Goal: Task Accomplishment & Management: Complete application form

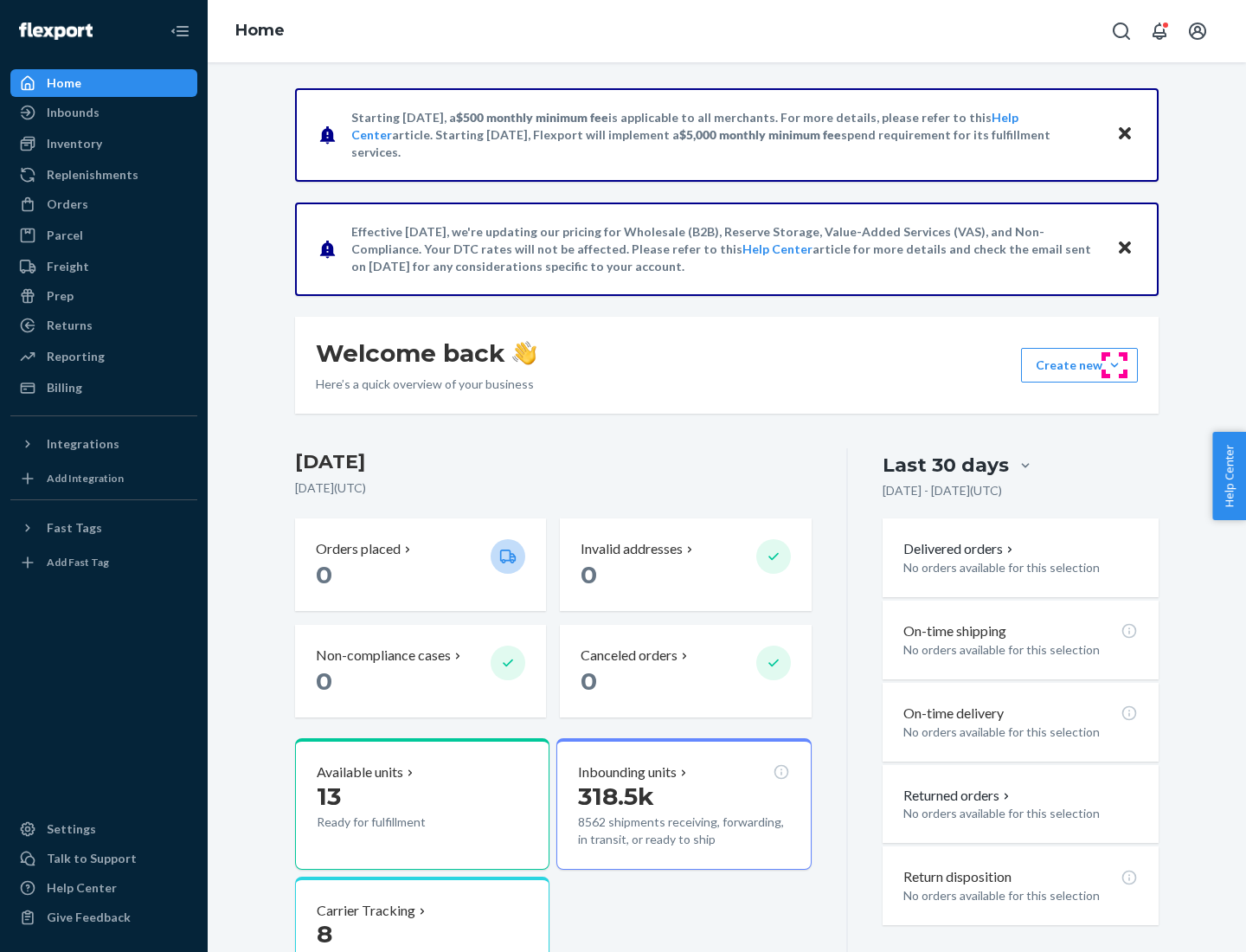
click at [1115, 365] on button "Create new Create new inbound Create new order Create new product" at bounding box center [1079, 365] width 117 height 34
click at [103, 113] on div "Inbounds" at bounding box center [103, 113] width 183 height 25
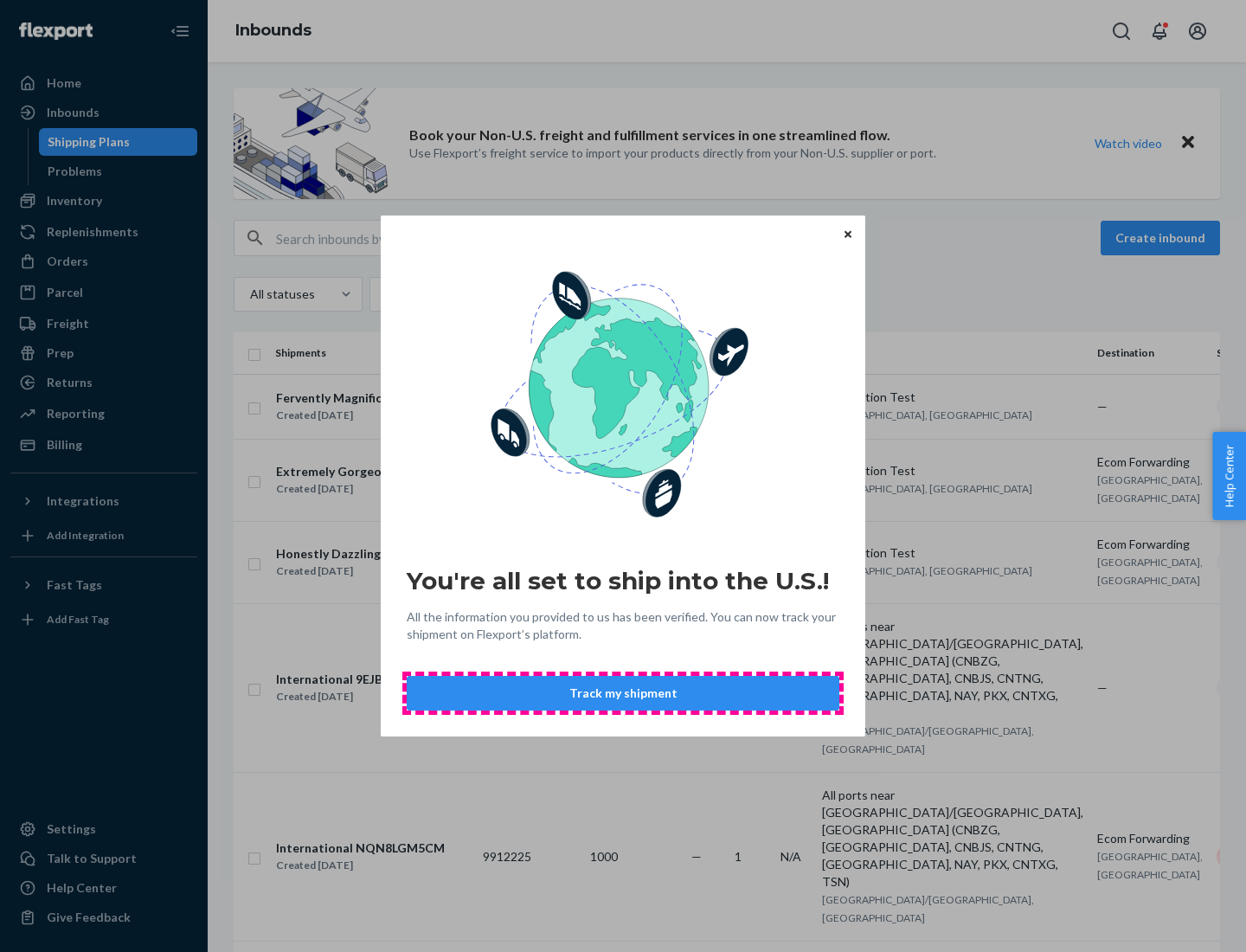
click at [623, 693] on button "Track my shipment" at bounding box center [623, 693] width 433 height 34
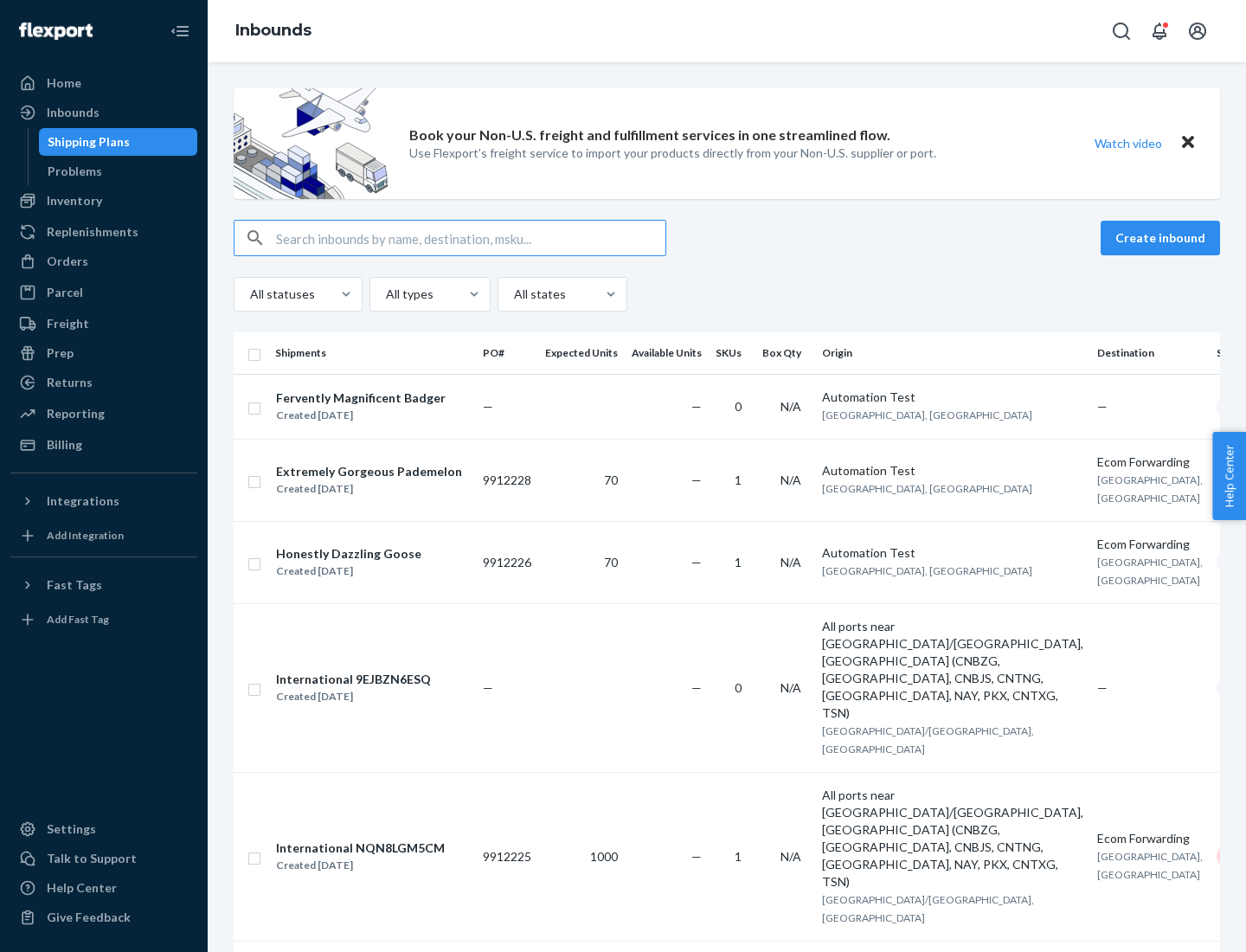
click at [1163, 238] on button "Create inbound" at bounding box center [1161, 238] width 120 height 34
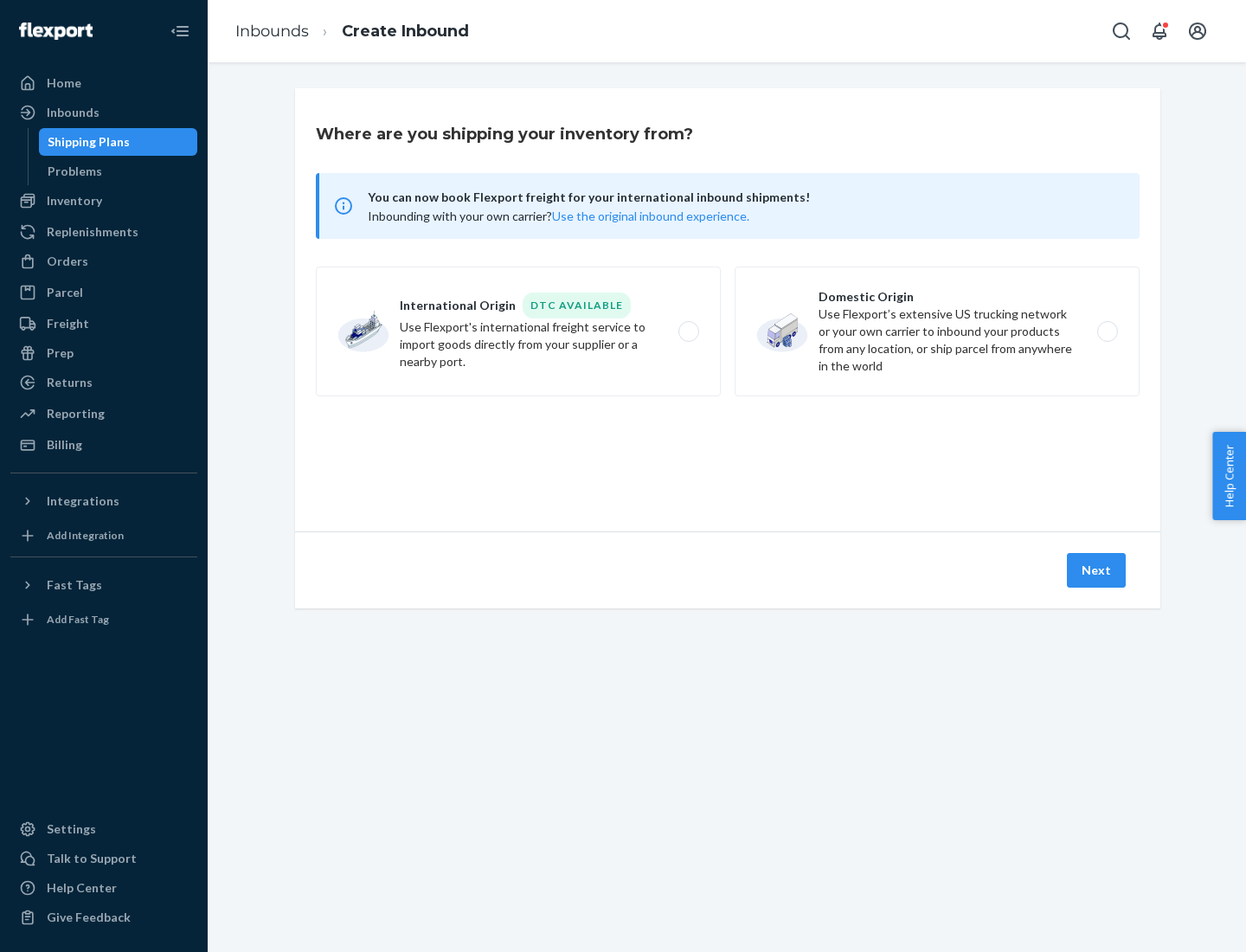
click at [518, 331] on label "International Origin DTC Available Use Flexport's international freight service…" at bounding box center [518, 331] width 405 height 130
click at [688, 331] on input "International Origin DTC Available Use Flexport's international freight service…" at bounding box center [694, 332] width 11 height 11
radio input "true"
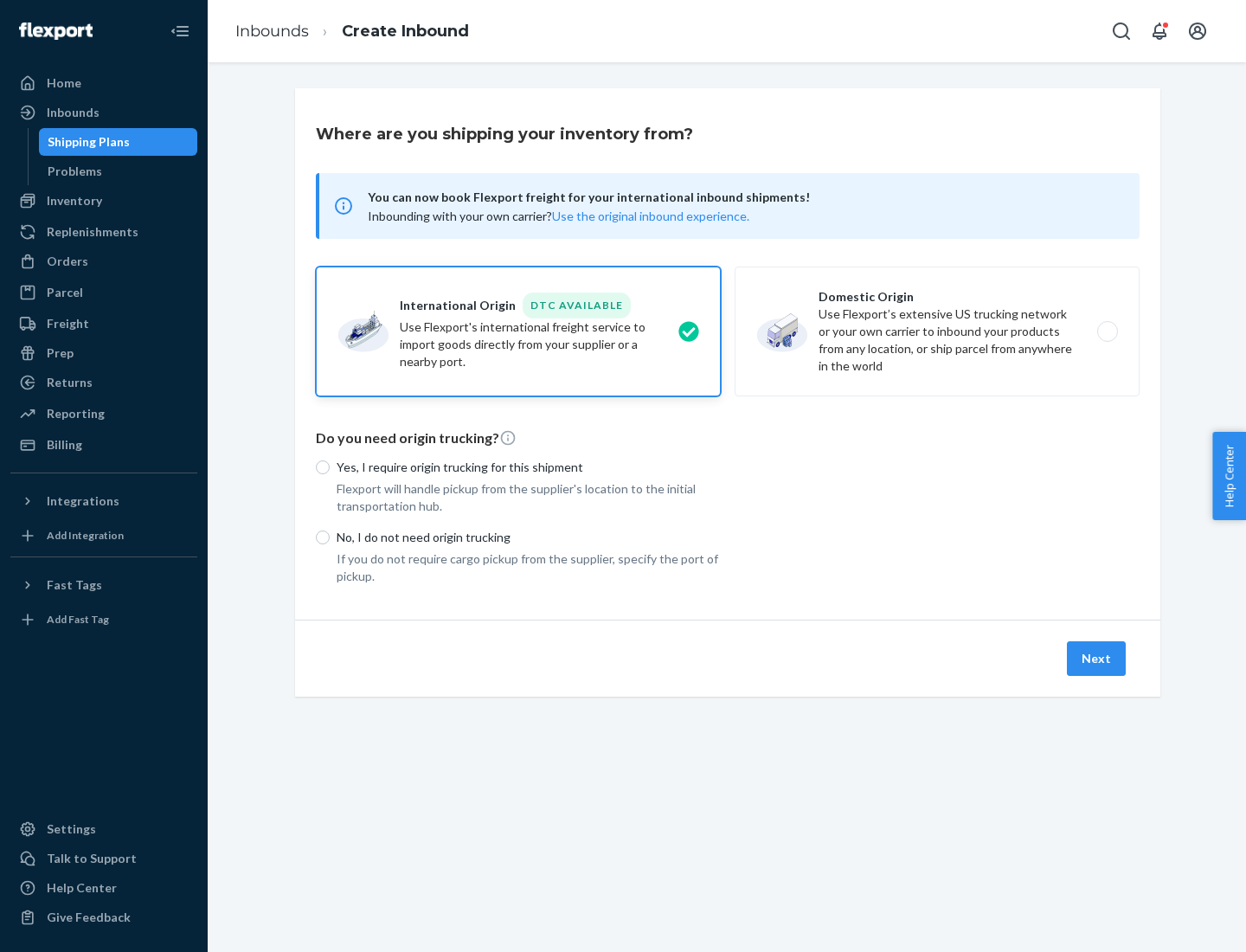
click at [529, 536] on p "No, I do not need origin trucking" at bounding box center [529, 537] width 384 height 17
click at [329, 536] on input "No, I do not need origin trucking" at bounding box center [323, 537] width 14 height 14
radio input "true"
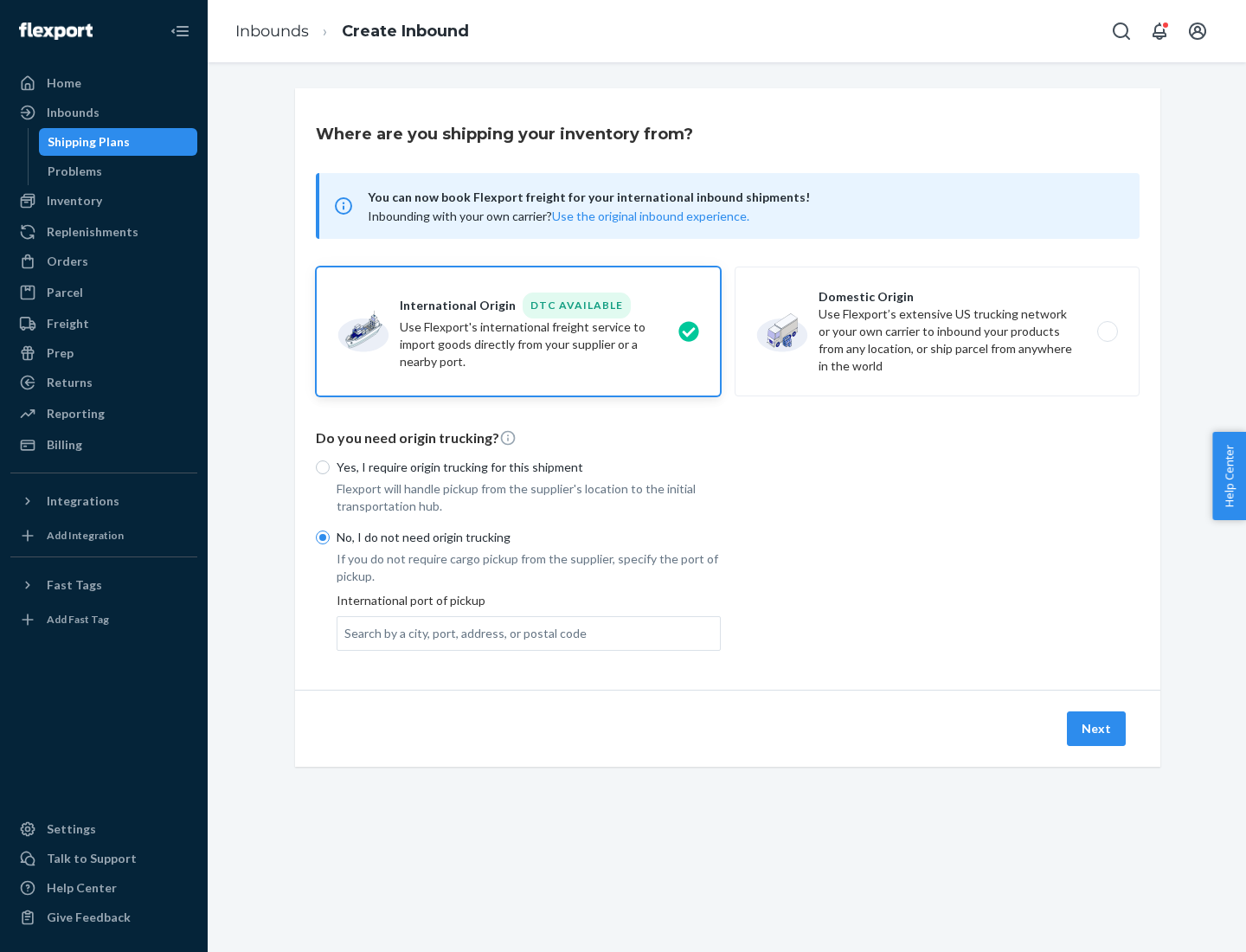
click at [461, 633] on div "Search by a city, port, address, or postal code" at bounding box center [465, 633] width 242 height 17
click at [346, 633] on input "Search by a city, port, address, or postal code" at bounding box center [345, 633] width 2 height 17
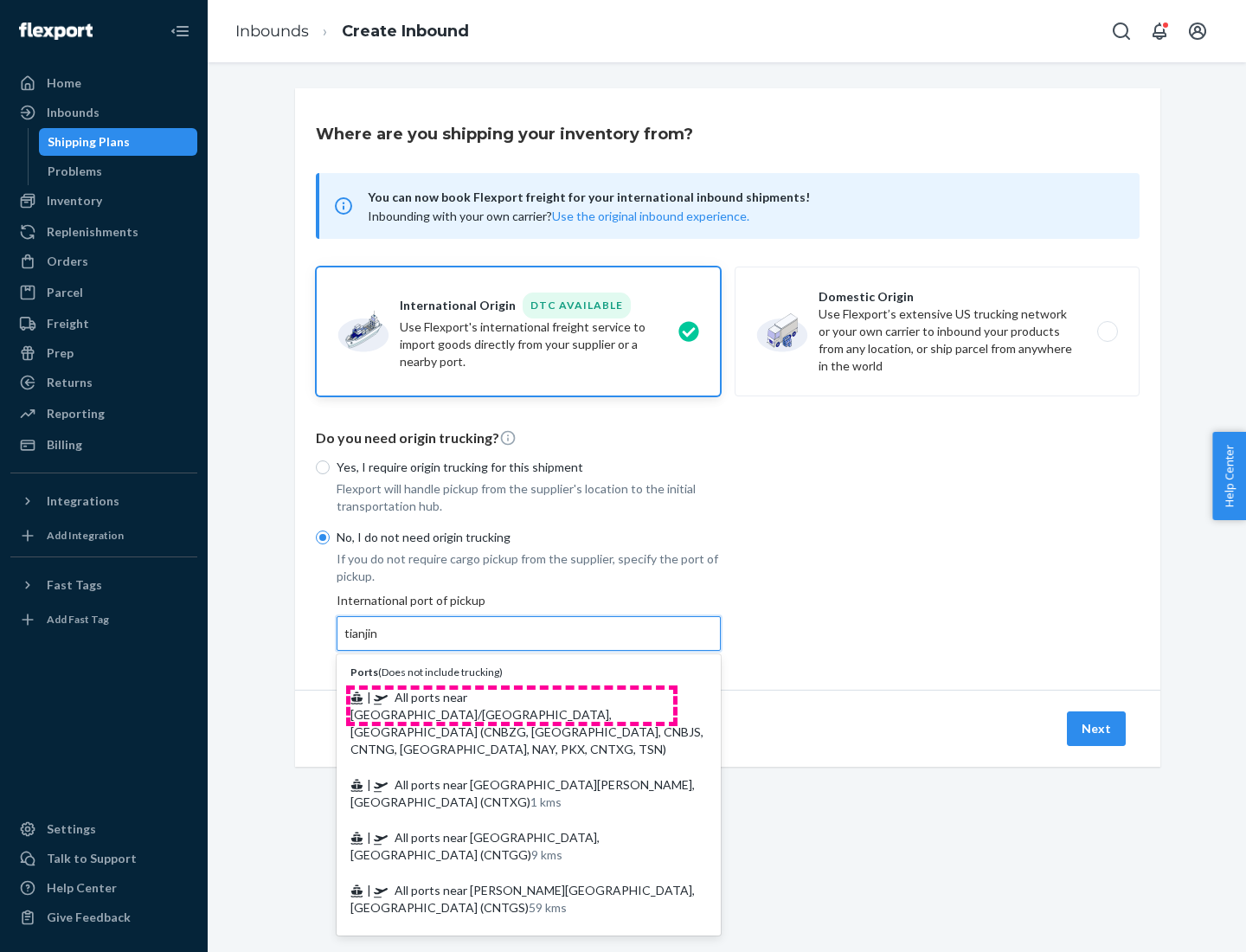
click at [511, 697] on span "| All ports near [GEOGRAPHIC_DATA]/[GEOGRAPHIC_DATA], [GEOGRAPHIC_DATA] (CNBZG,…" at bounding box center [527, 723] width 353 height 66
click at [380, 643] on input "tianjin" at bounding box center [362, 633] width 35 height 17
type input "All ports near [GEOGRAPHIC_DATA]/[GEOGRAPHIC_DATA], [GEOGRAPHIC_DATA] (CNBZG, […"
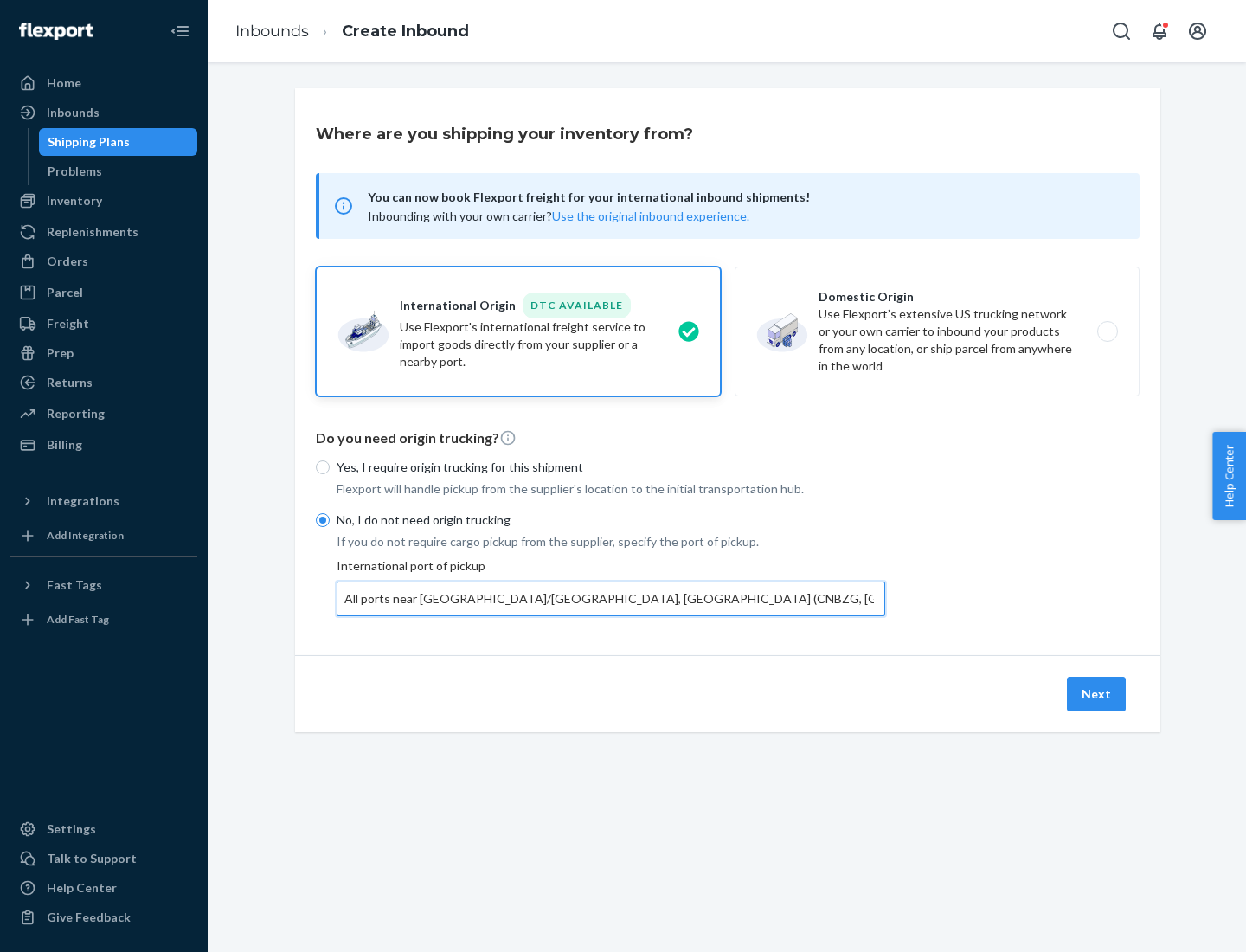
click at [1097, 693] on button "Next" at bounding box center [1096, 694] width 59 height 34
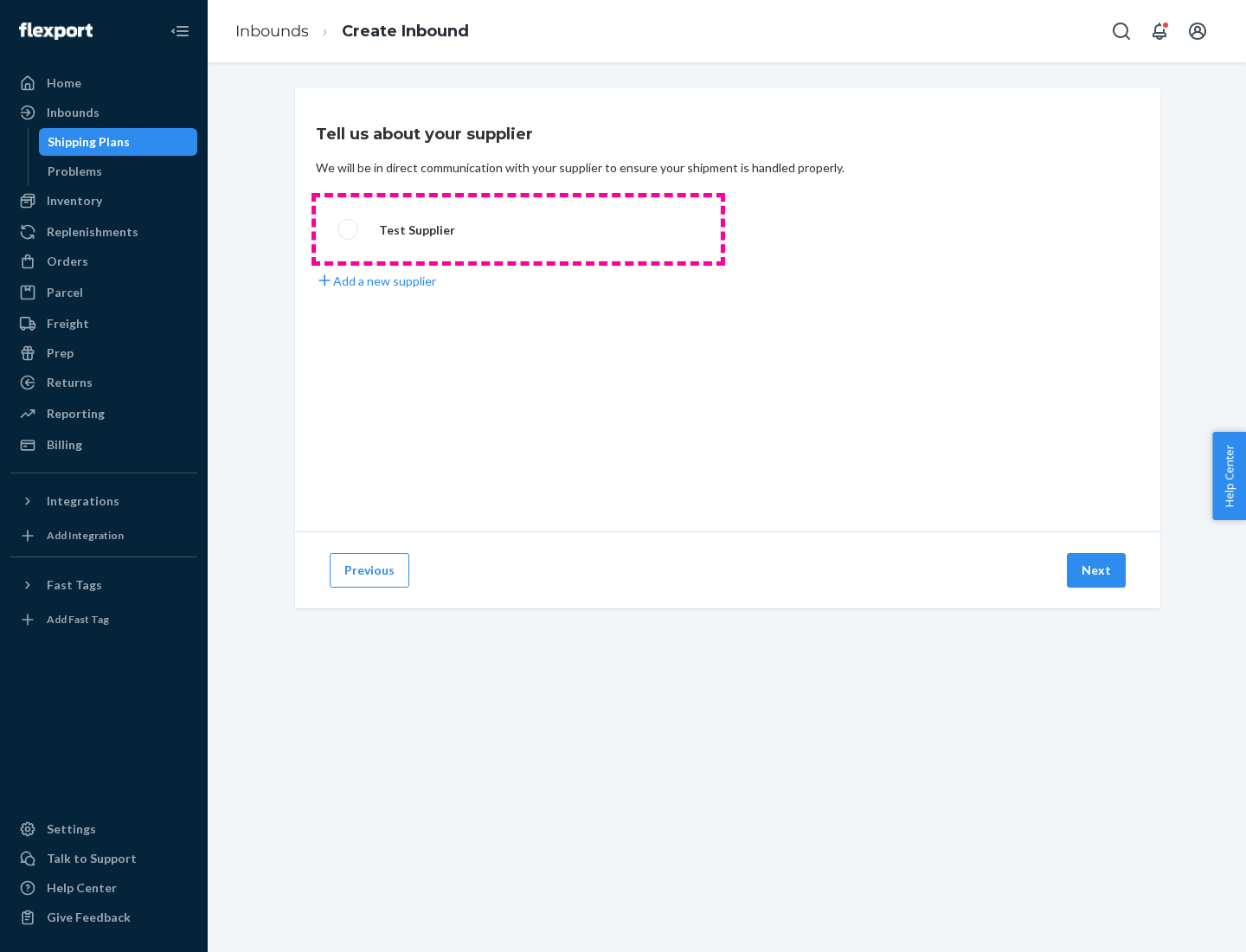
click at [518, 230] on label "Test Supplier" at bounding box center [518, 229] width 405 height 64
click at [349, 230] on input "Test Supplier" at bounding box center [344, 230] width 11 height 11
radio input "true"
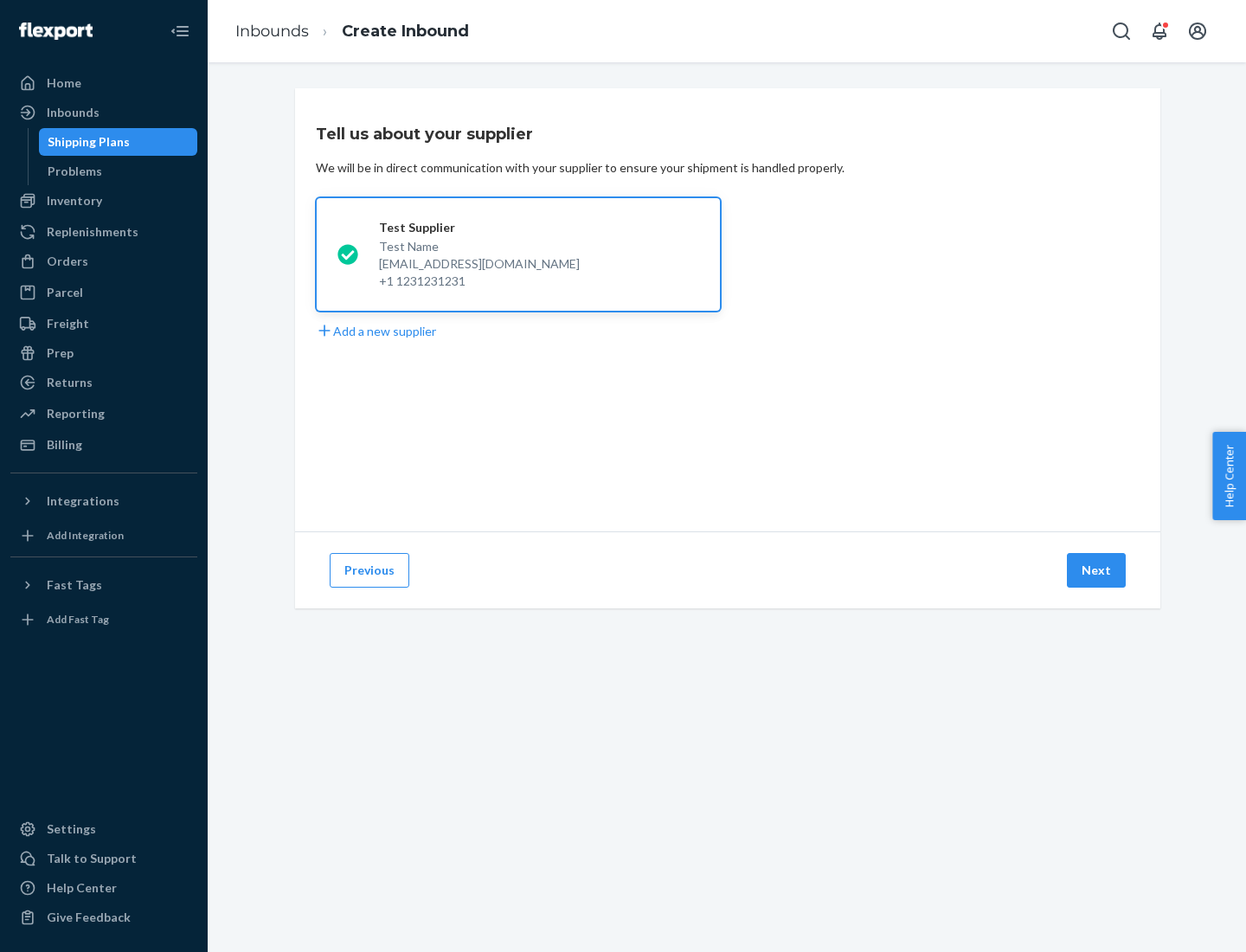
click at [1097, 570] on button "Next" at bounding box center [1096, 570] width 59 height 34
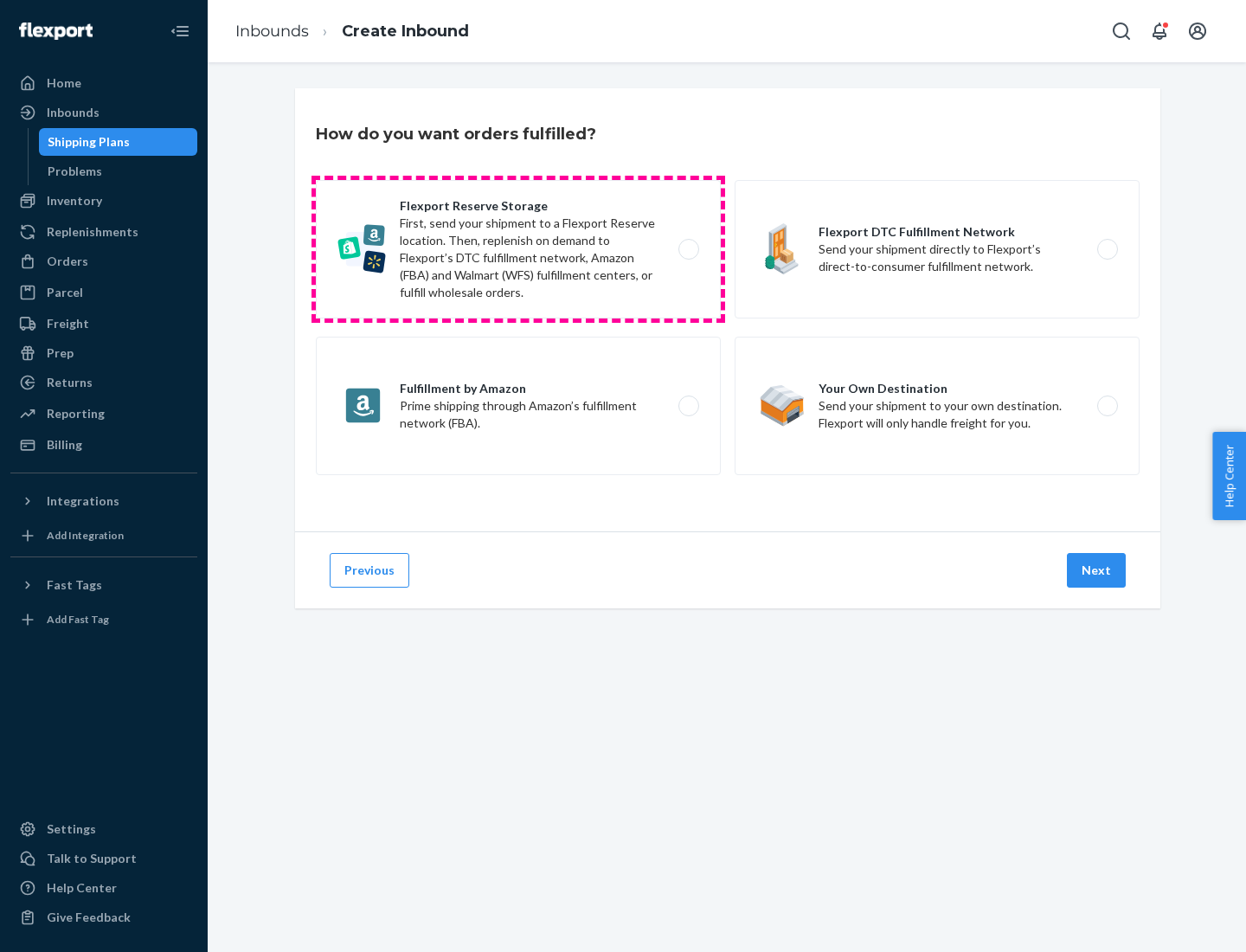
click at [518, 250] on label "Flexport Reserve Storage First, send your shipment to a Flexport Reserve locati…" at bounding box center [518, 250] width 405 height 139
click at [688, 250] on input "Flexport Reserve Storage First, send your shipment to a Flexport Reserve locati…" at bounding box center [694, 250] width 11 height 11
radio input "true"
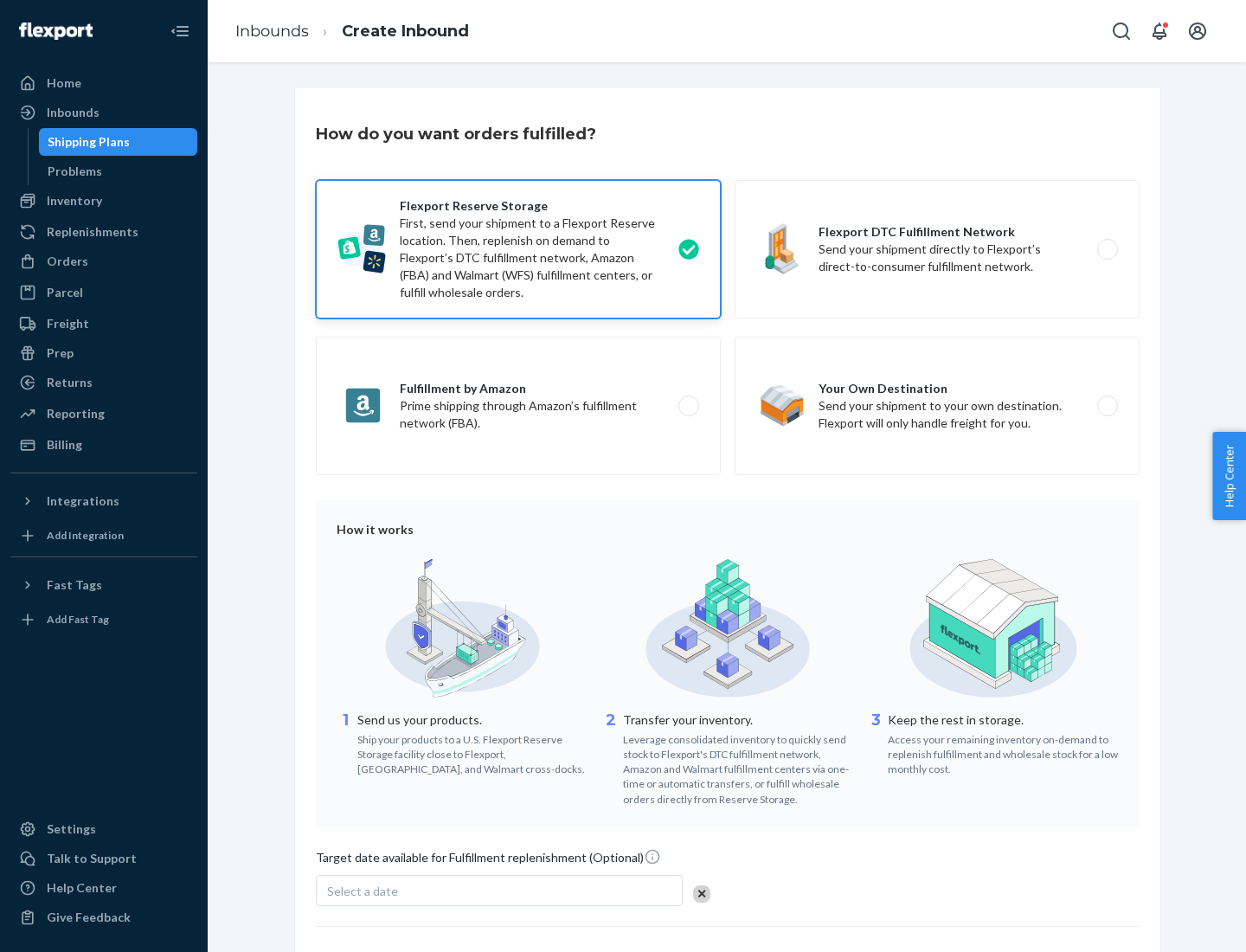
scroll to position [142, 0]
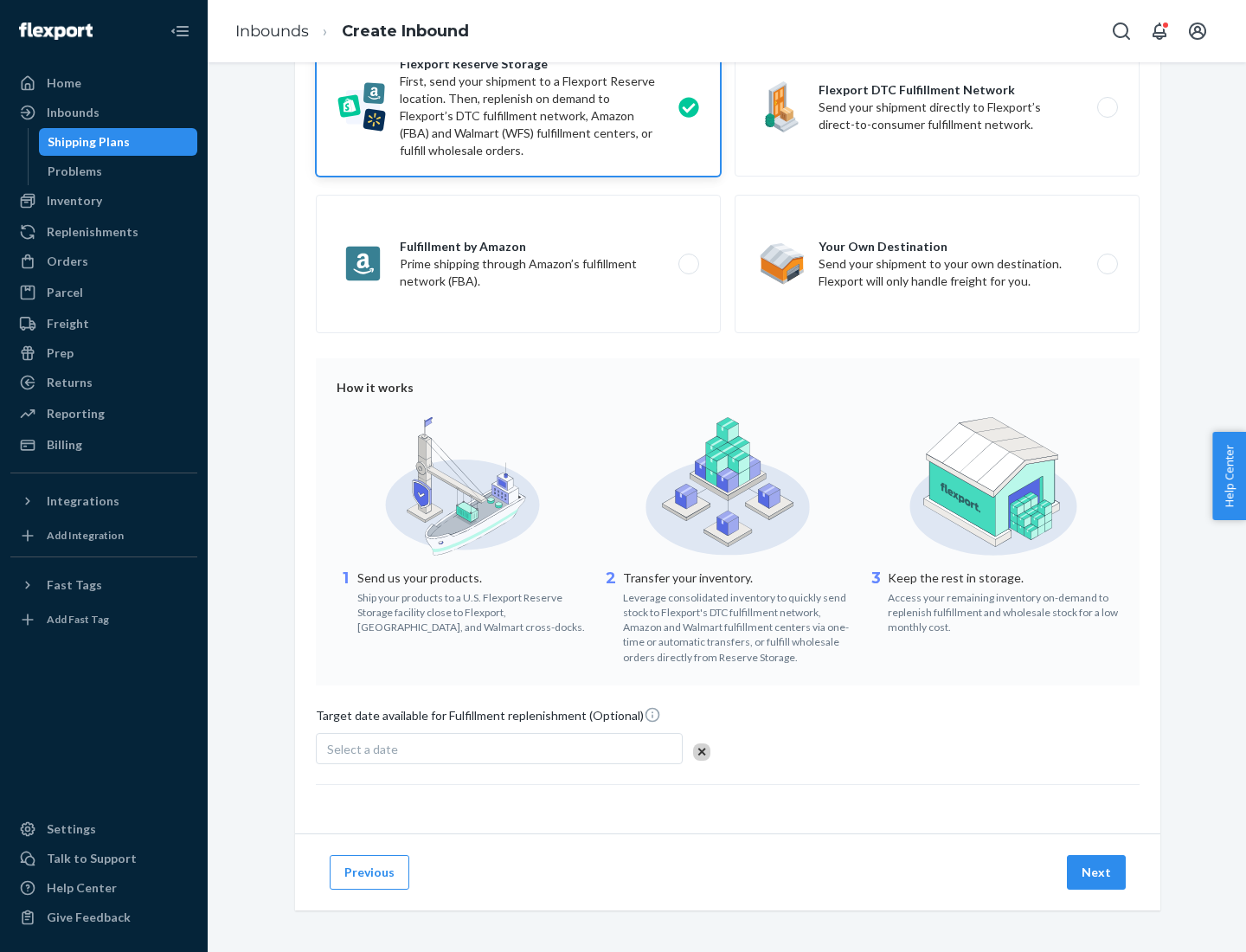
click at [1097, 871] on button "Next" at bounding box center [1096, 872] width 59 height 34
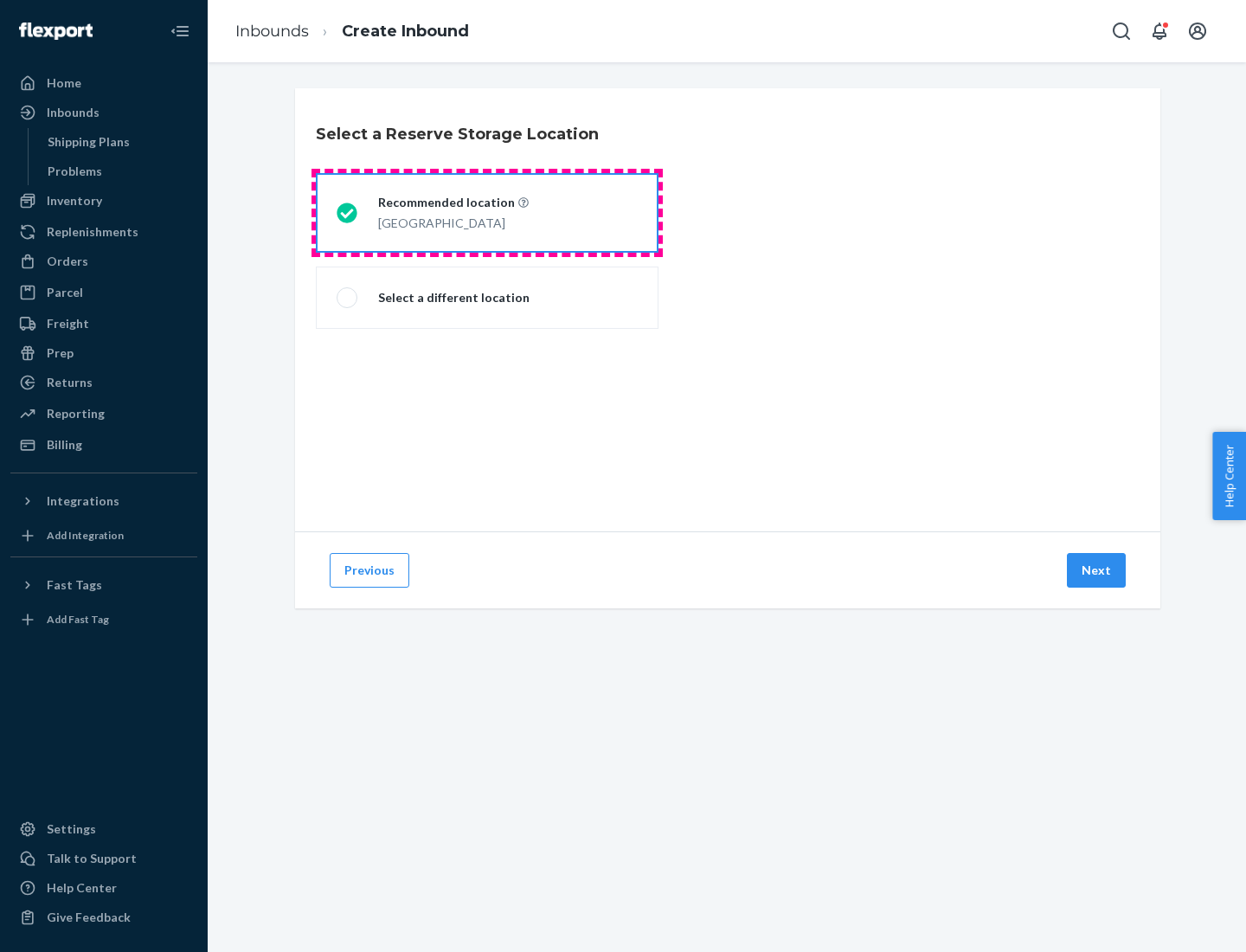
click at [487, 213] on div "[GEOGRAPHIC_DATA]" at bounding box center [454, 222] width 151 height 21
click at [348, 213] on input "Recommended location [GEOGRAPHIC_DATA]" at bounding box center [343, 214] width 11 height 11
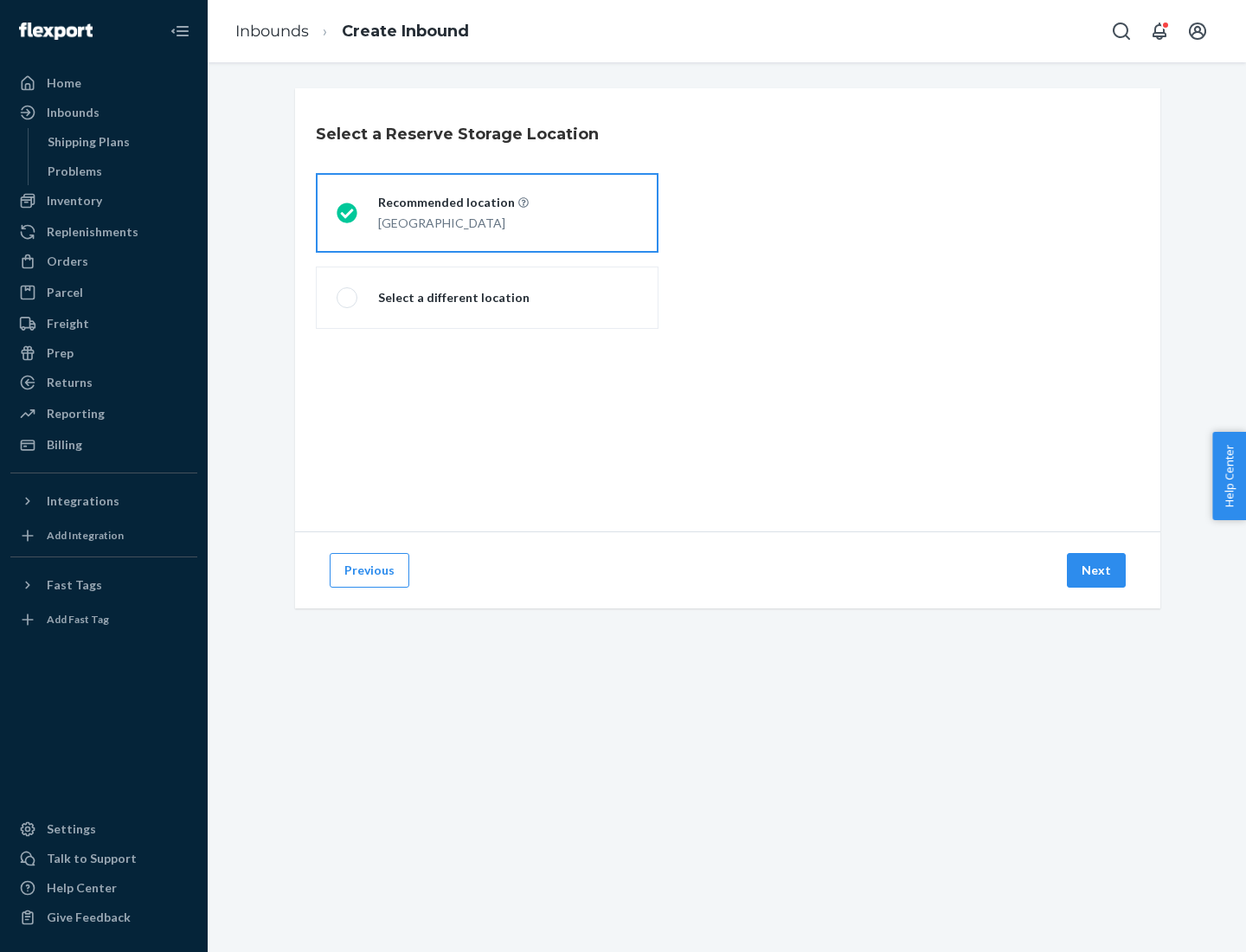
click at [1097, 570] on button "Next" at bounding box center [1096, 570] width 59 height 34
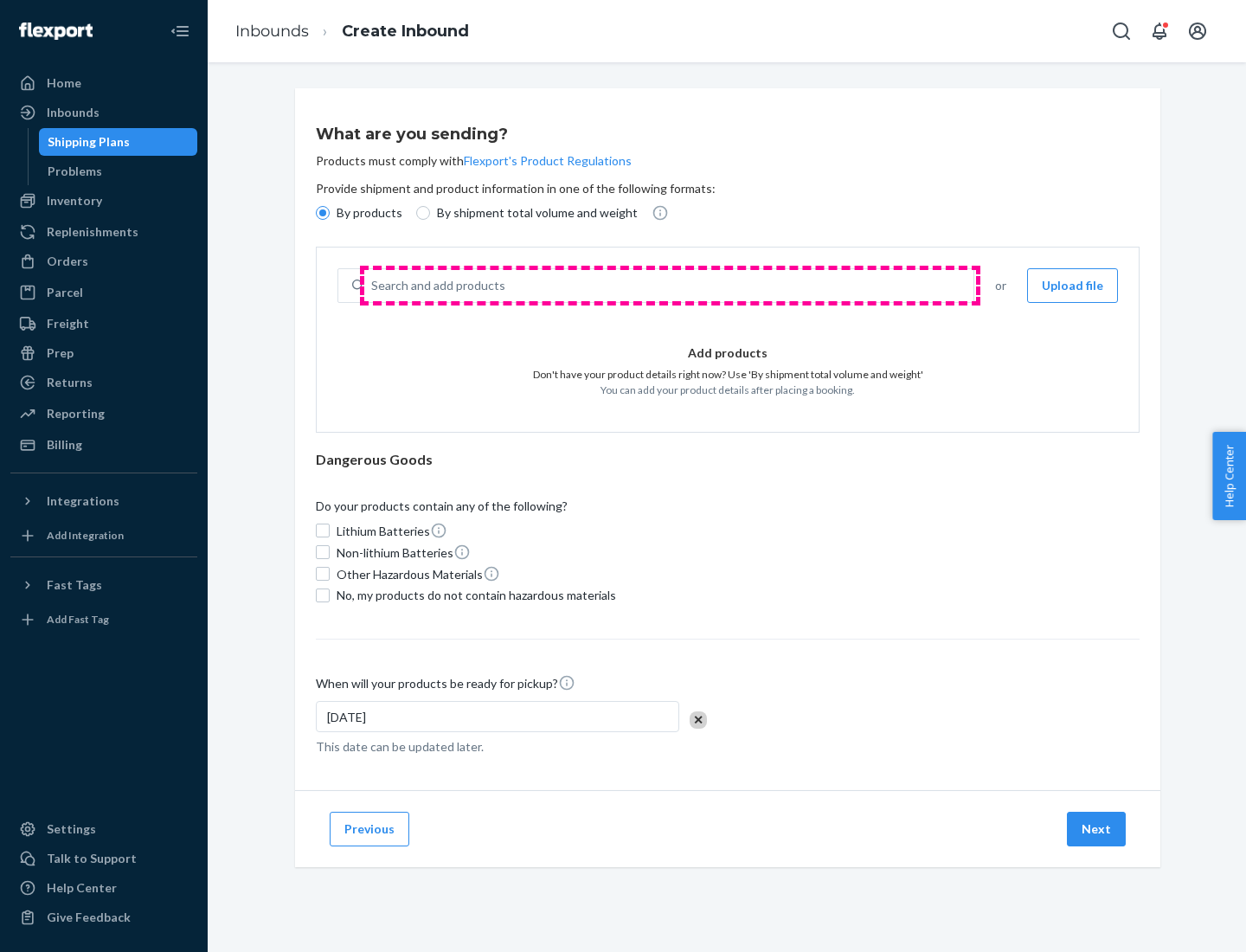
click at [670, 286] on div "Search and add products" at bounding box center [669, 286] width 609 height 31
click at [373, 286] on input "Search and add products" at bounding box center [372, 286] width 2 height 17
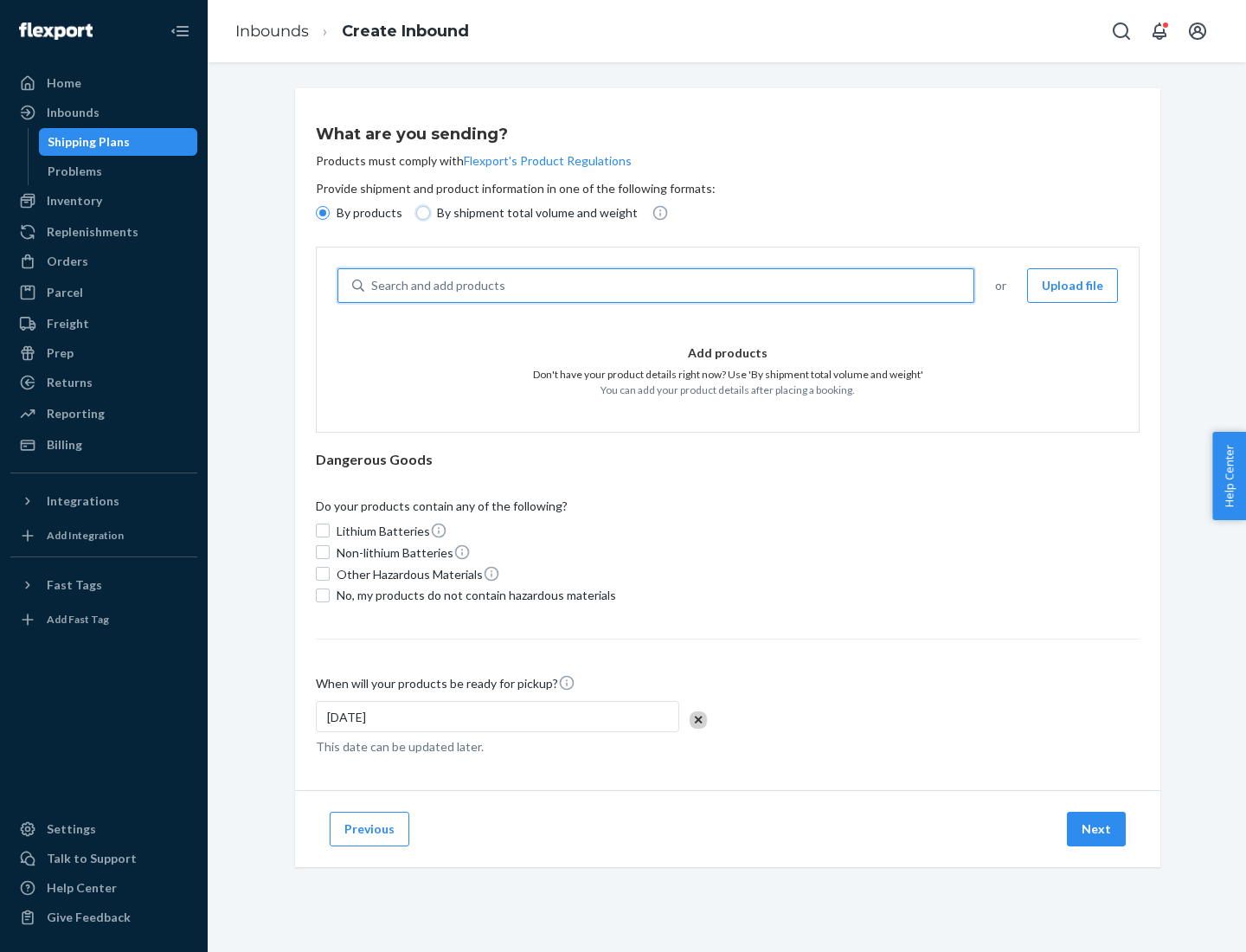
click at [420, 213] on input "By shipment total volume and weight" at bounding box center [423, 213] width 14 height 14
radio input "true"
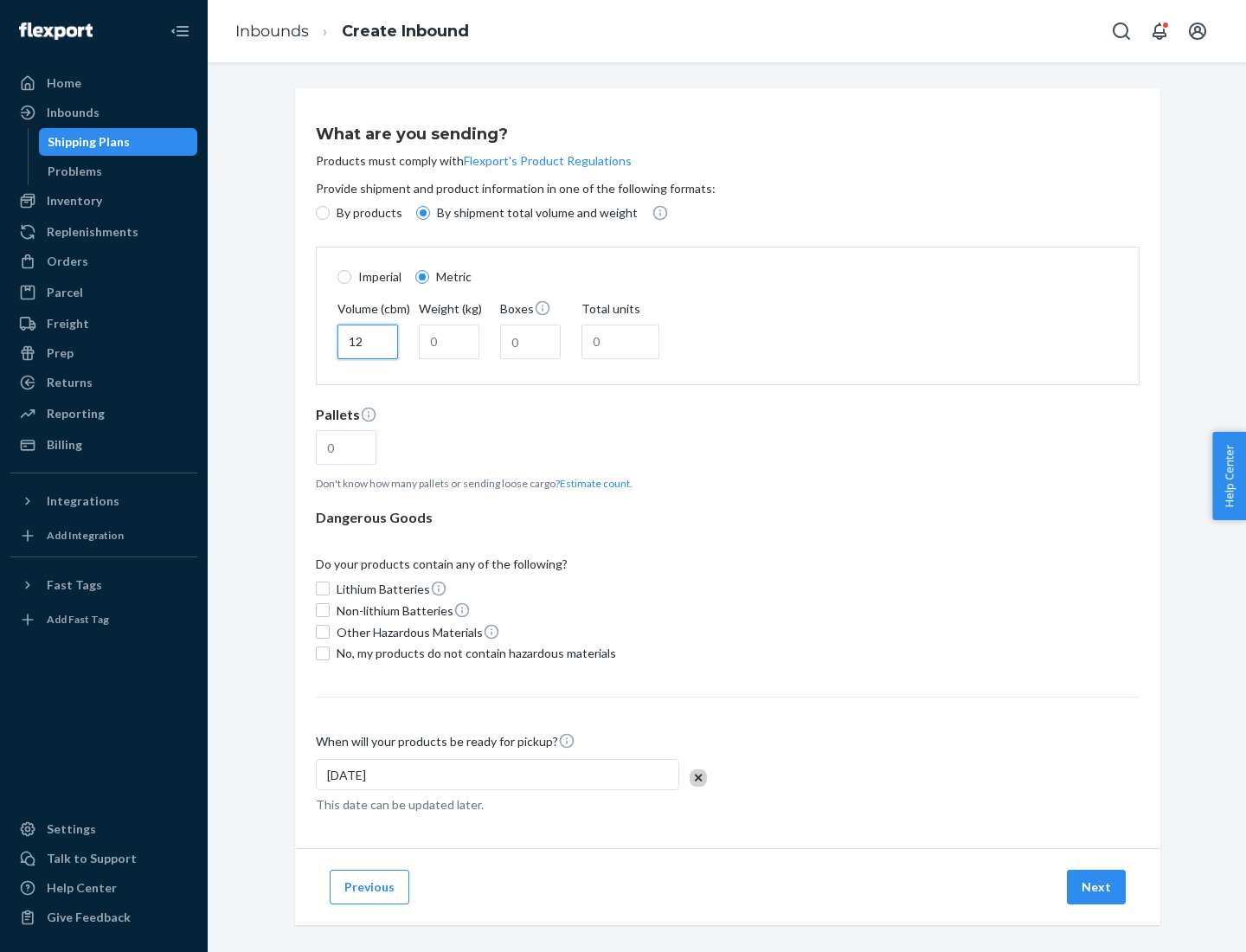
type input "12"
type input "22"
type input "222"
type input "121"
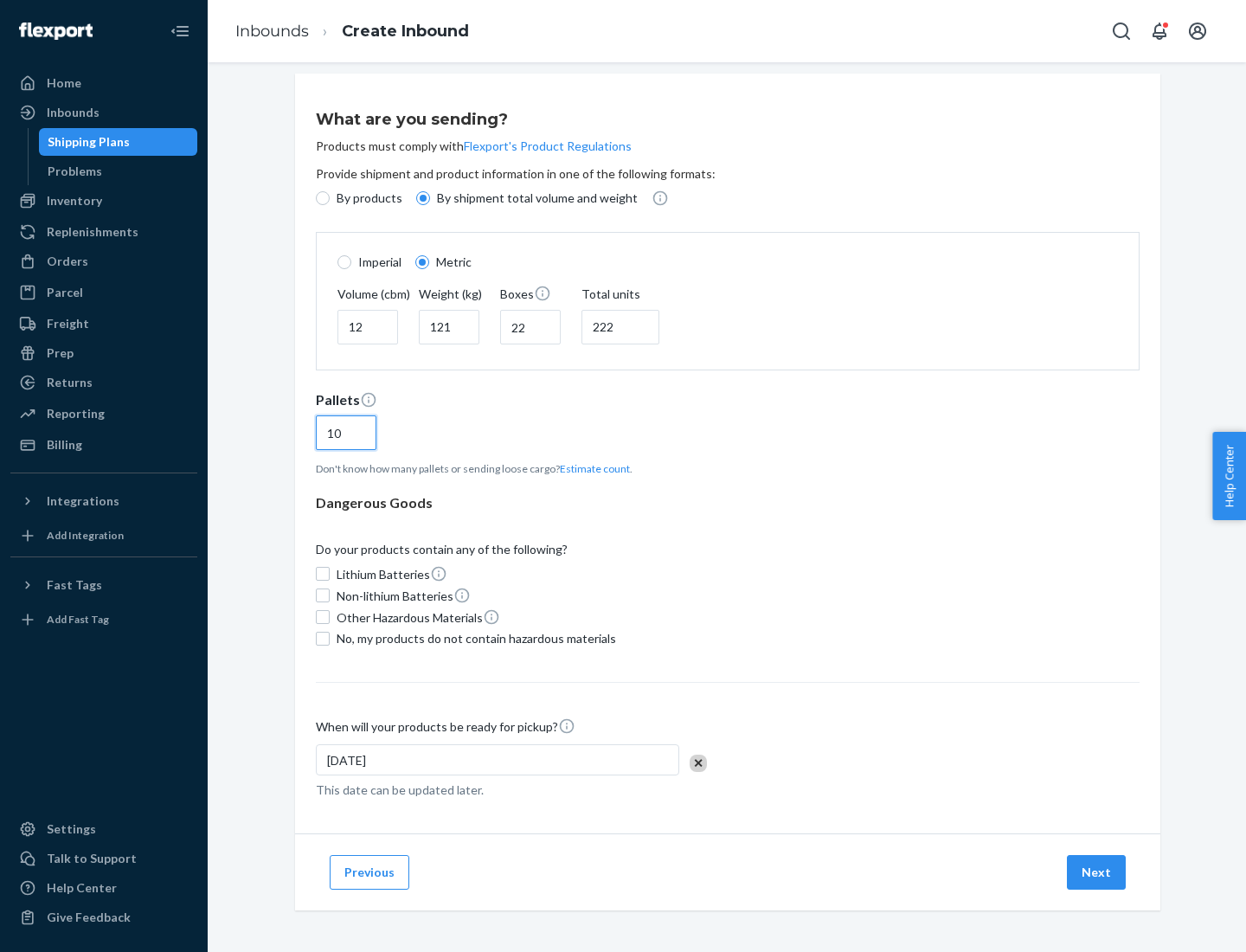
type input "10"
click at [474, 638] on span "No, my products do not contain hazardous materials" at bounding box center [476, 639] width 280 height 17
click at [329, 638] on input "No, my products do not contain hazardous materials" at bounding box center [323, 639] width 14 height 14
checkbox input "true"
click at [1097, 871] on button "Next" at bounding box center [1096, 872] width 59 height 34
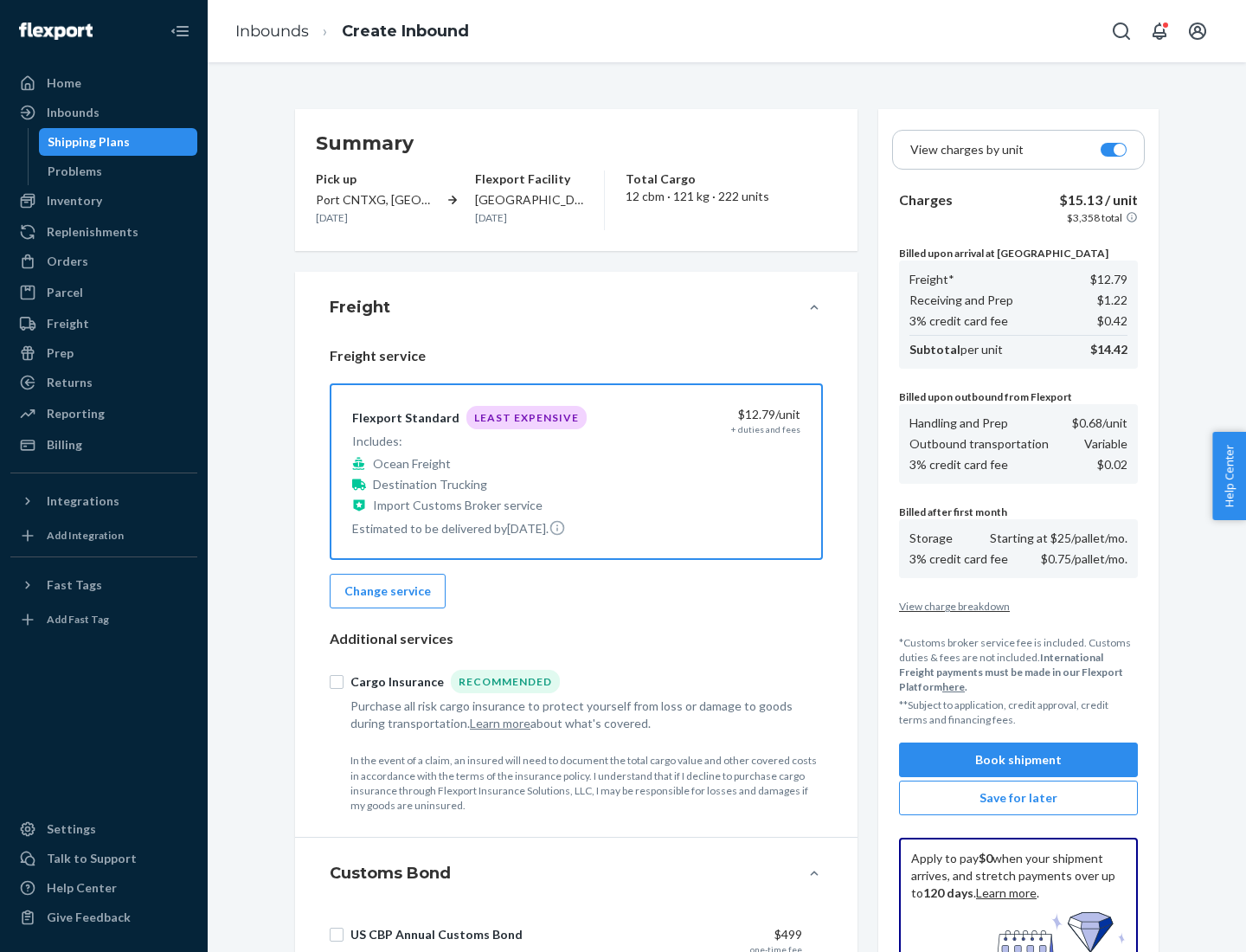
scroll to position [252, 0]
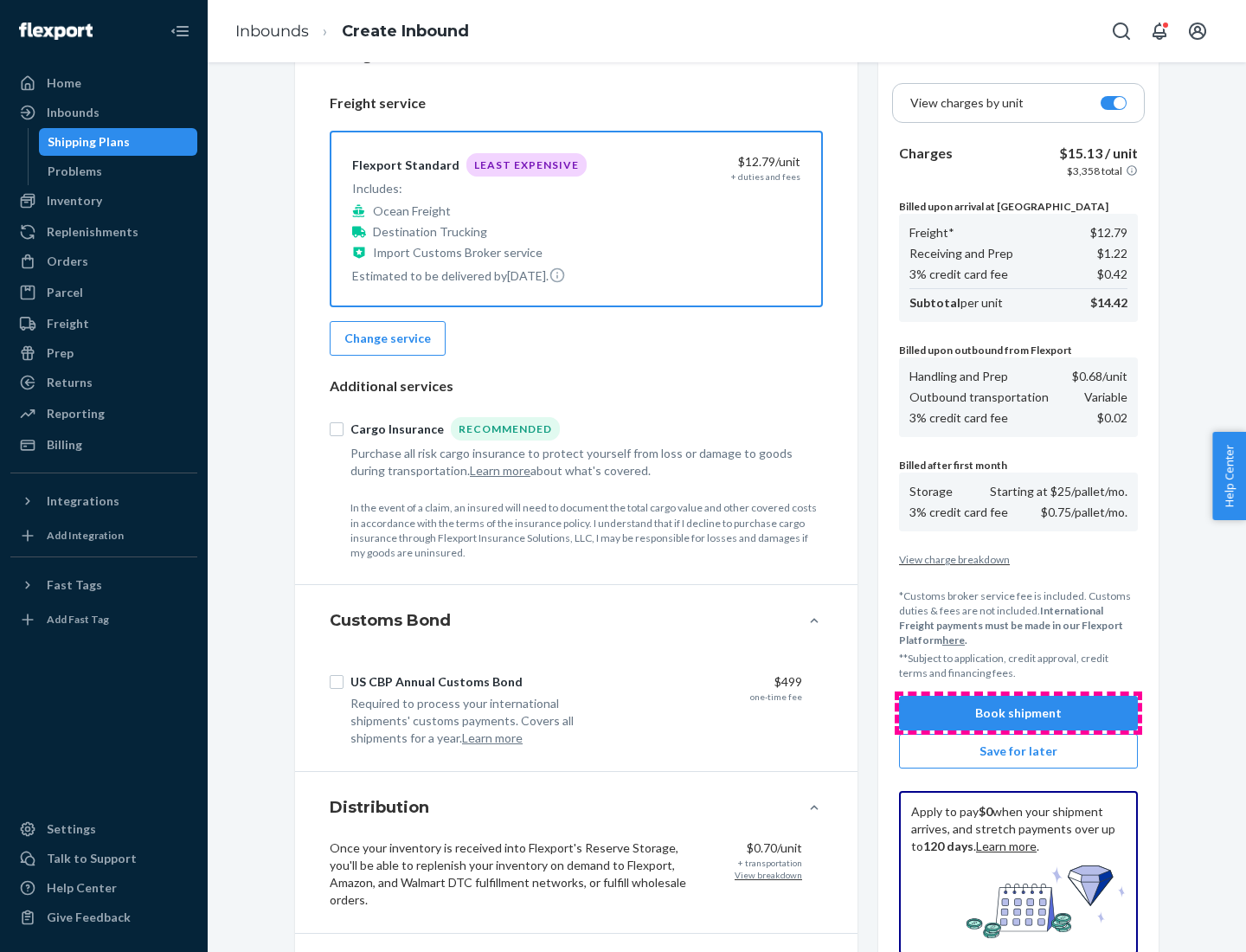
click at [1018, 713] on button "Book shipment" at bounding box center [1019, 713] width 239 height 34
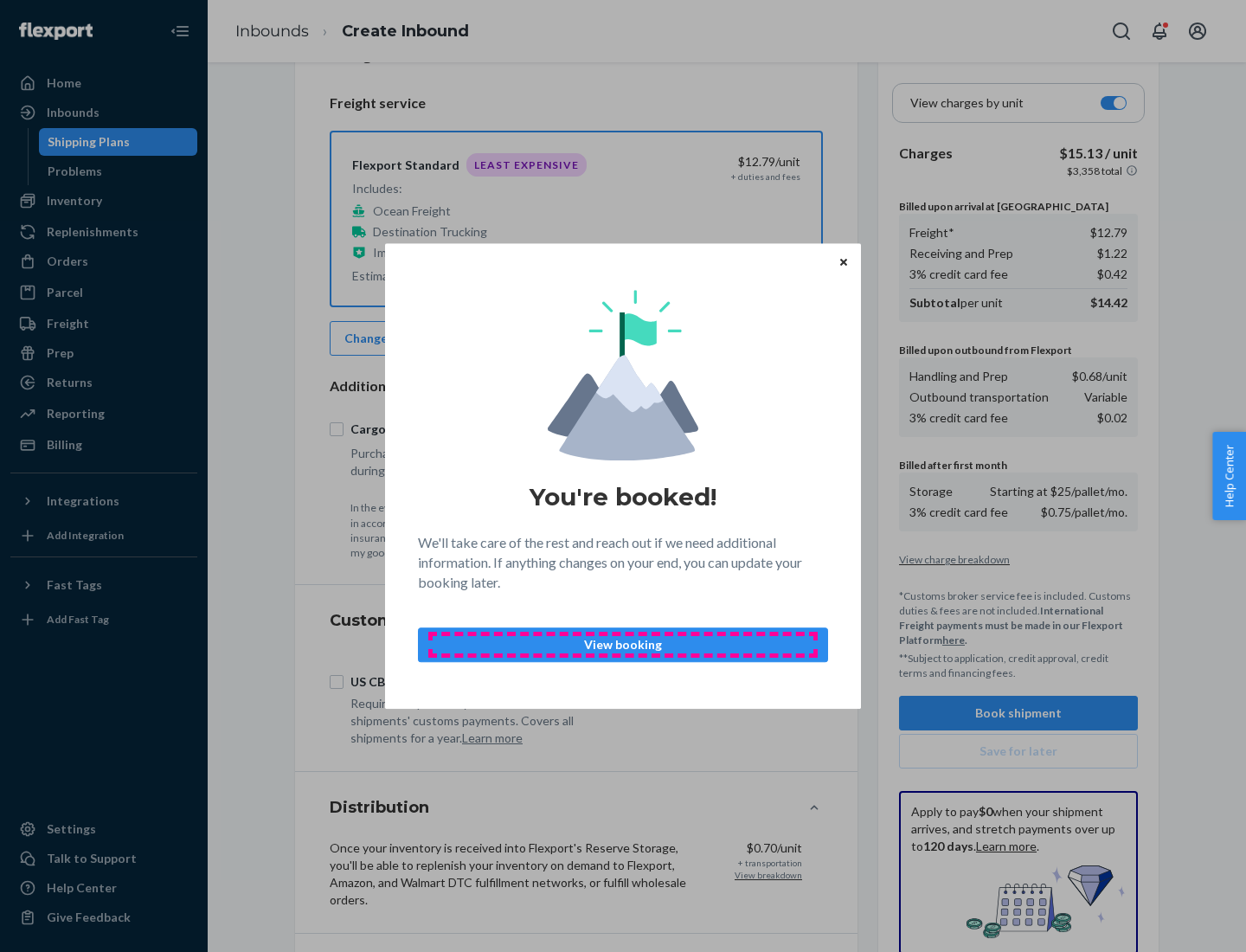
click at [623, 644] on p "View booking" at bounding box center [623, 644] width 381 height 17
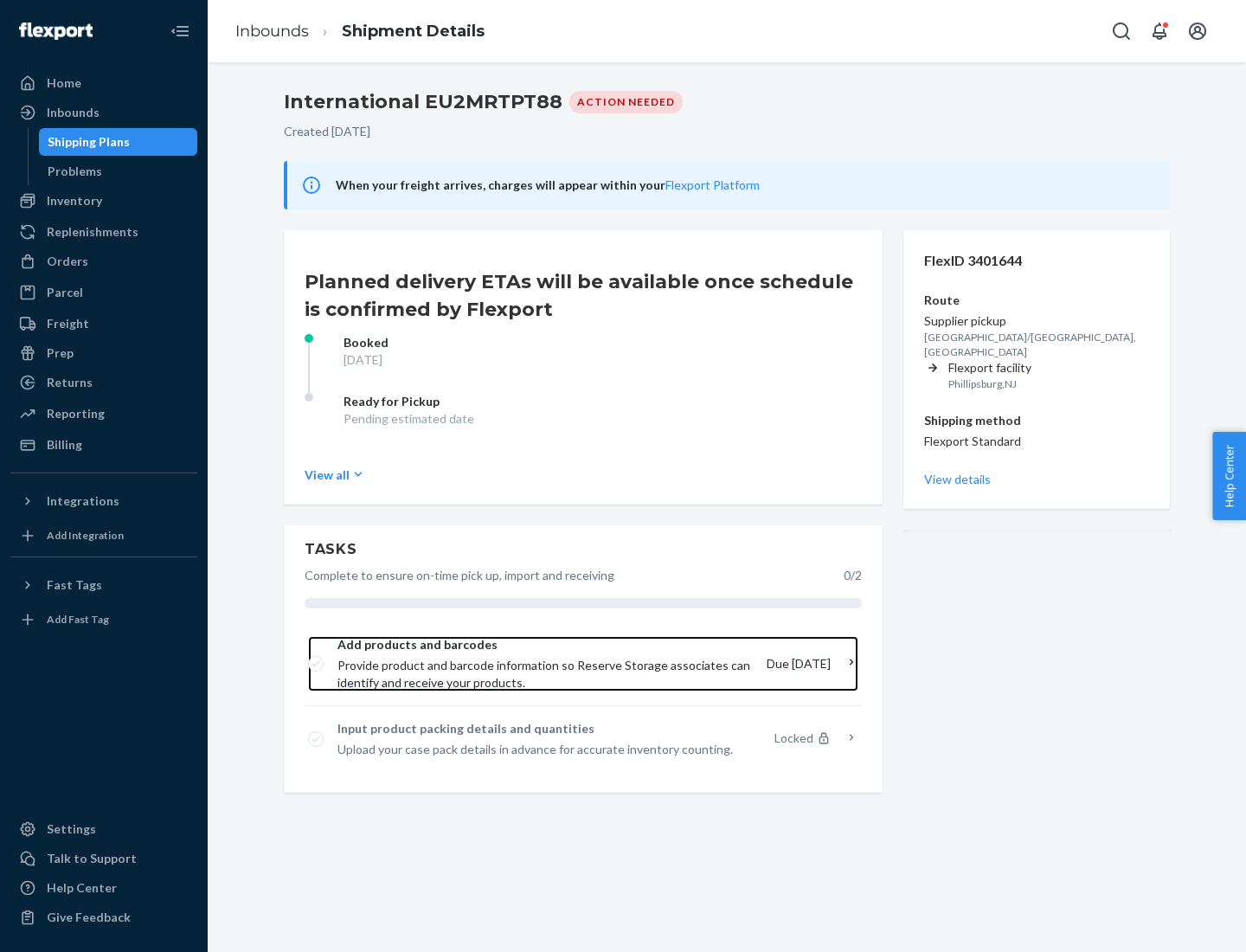
click at [546, 663] on span "Provide product and barcode information so Reserve Storage associates can ident…" at bounding box center [546, 674] width 416 height 34
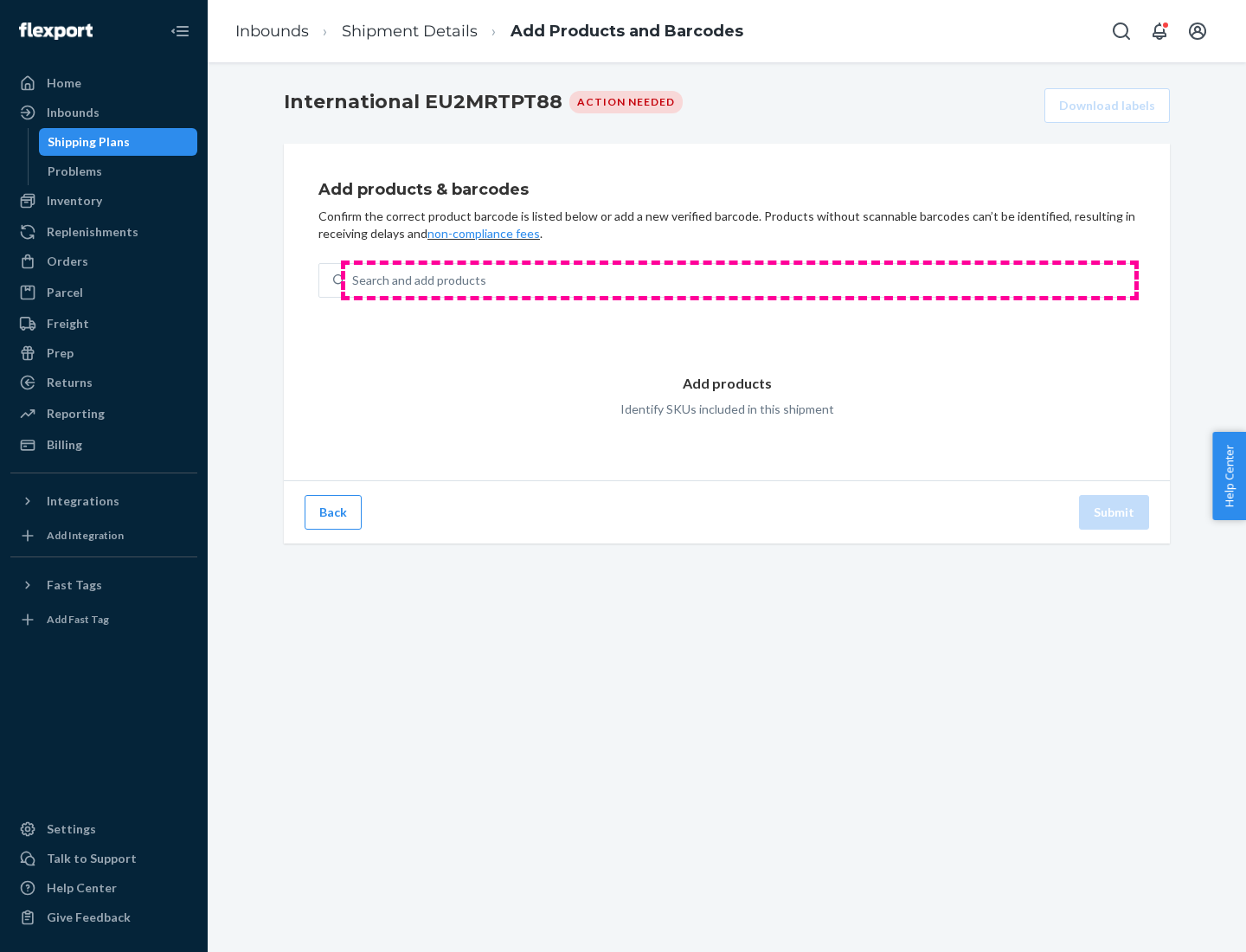
click at [740, 280] on div "Search and add products" at bounding box center [740, 280] width 790 height 31
click at [354, 280] on input "Search and add products" at bounding box center [353, 280] width 2 height 17
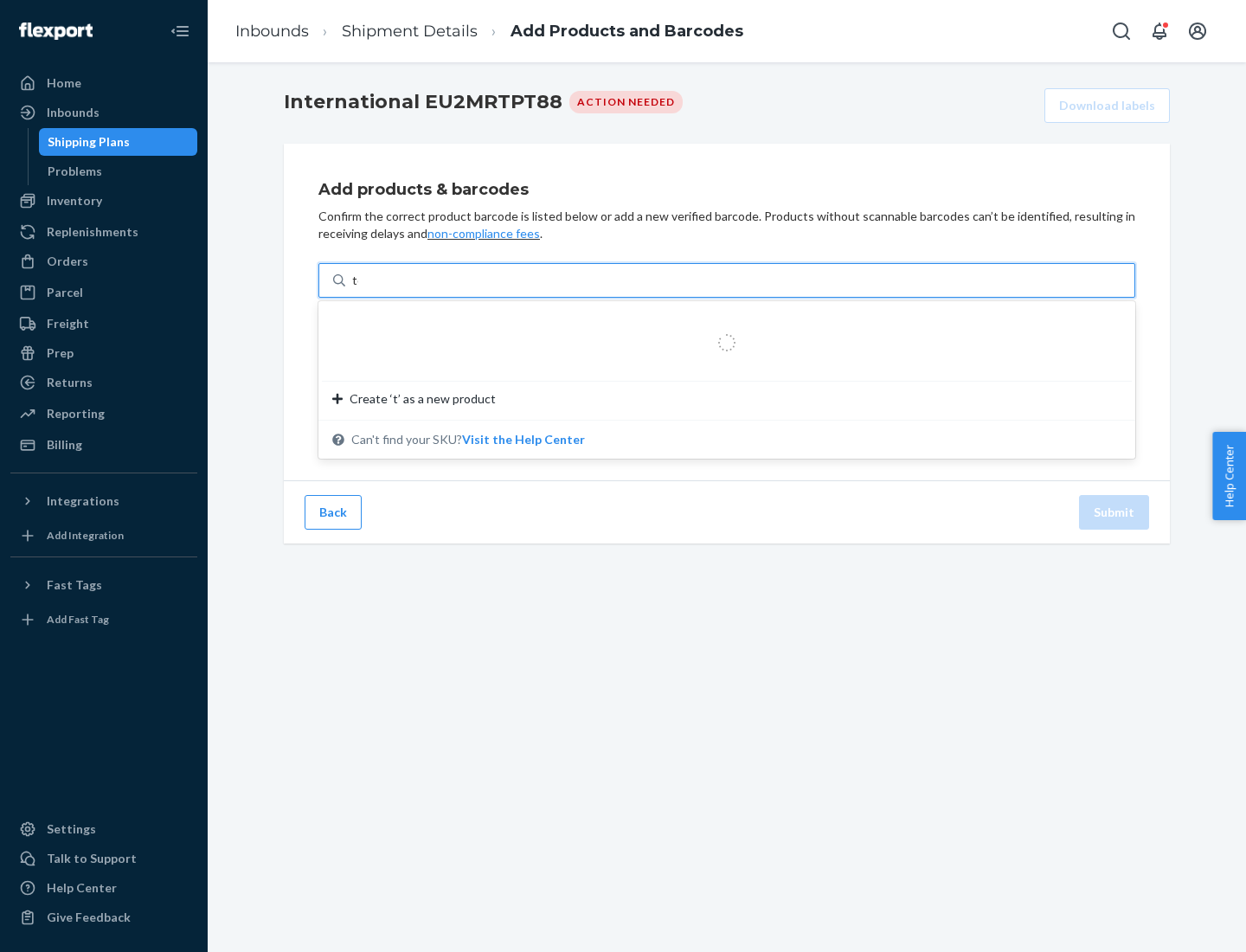
type input "test"
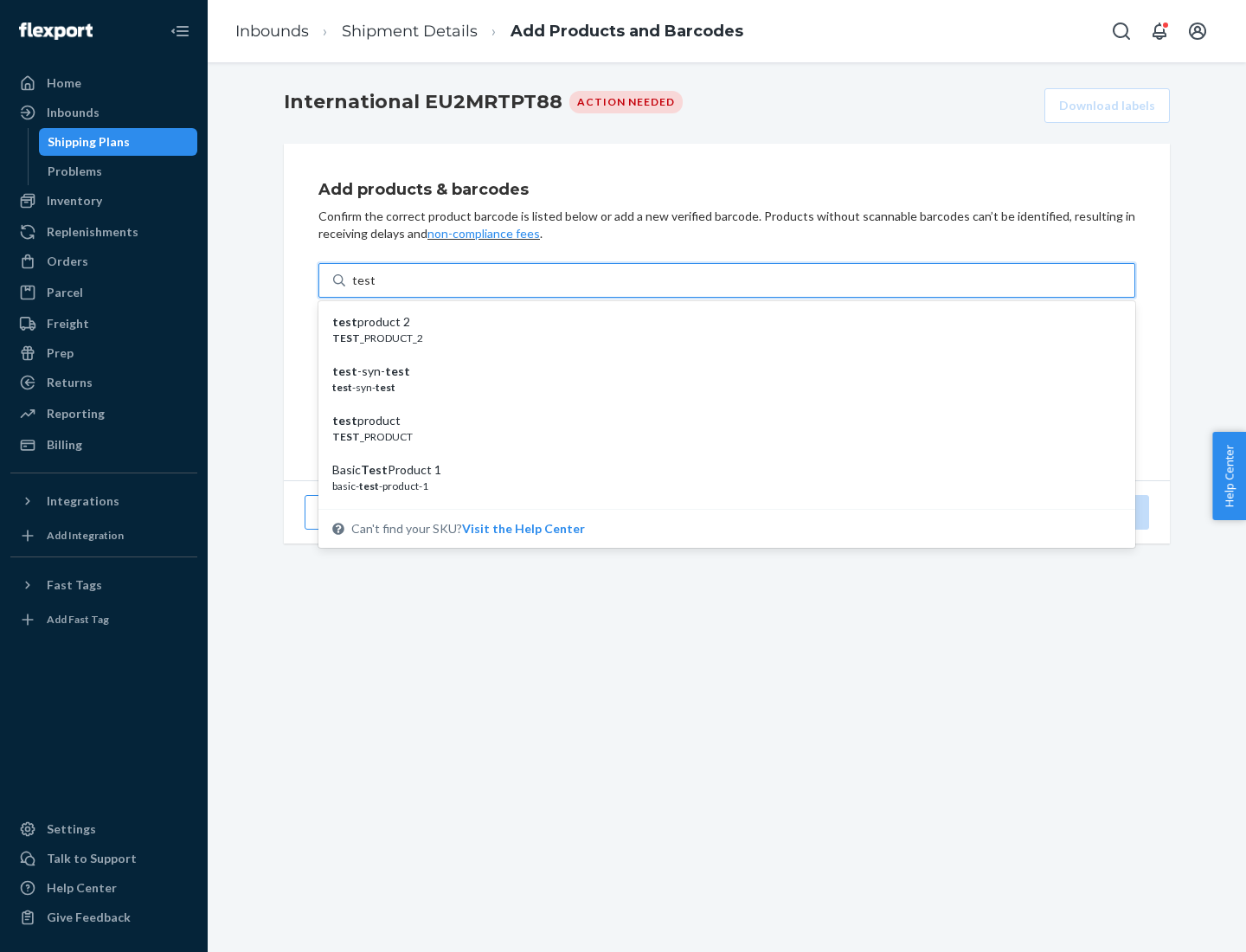
scroll to position [65, 0]
click at [720, 405] on div "Basic Test Product 1" at bounding box center [719, 405] width 775 height 17
click at [375, 289] on input "test" at bounding box center [363, 280] width 23 height 17
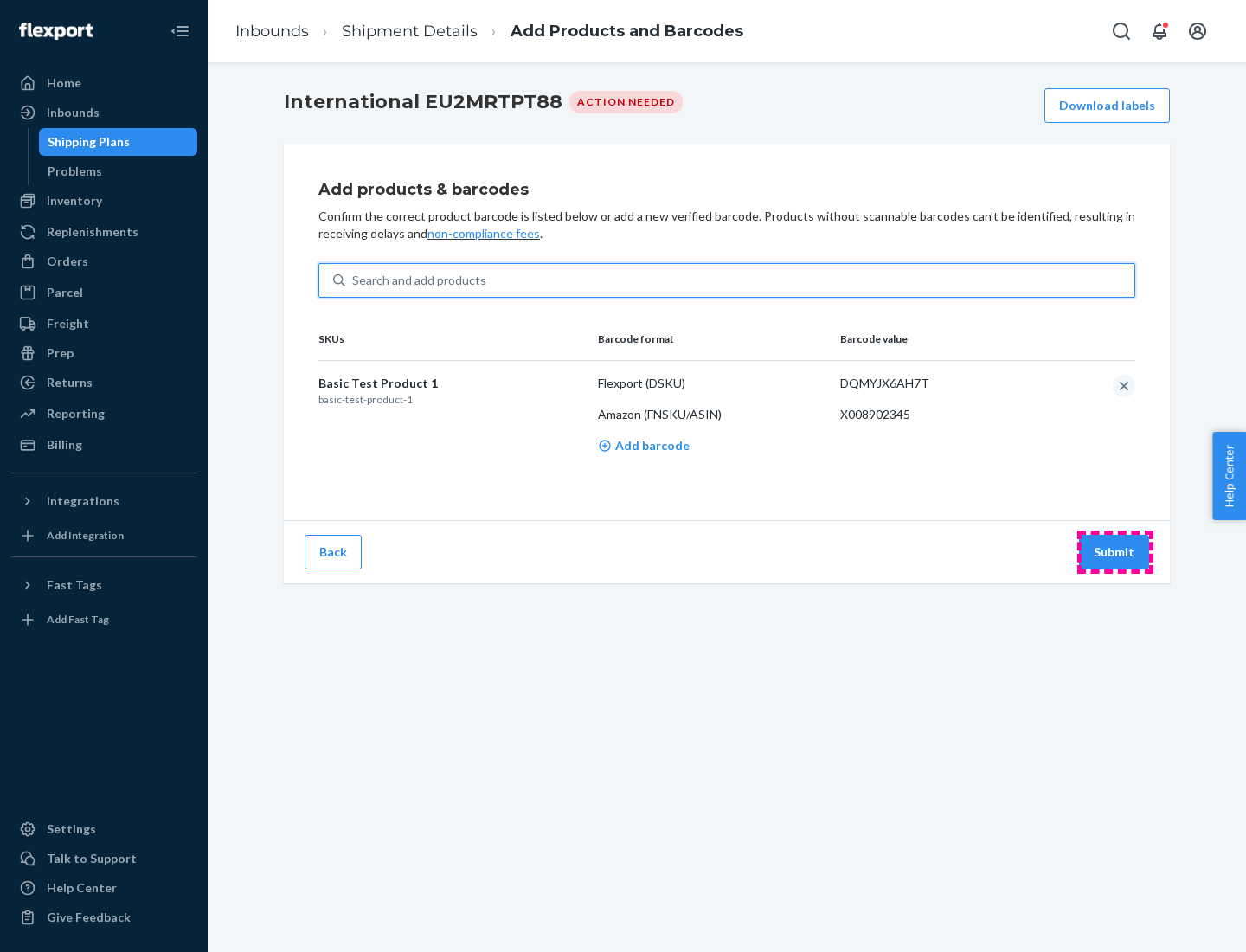
click at [1115, 551] on button "Submit" at bounding box center [1114, 552] width 70 height 34
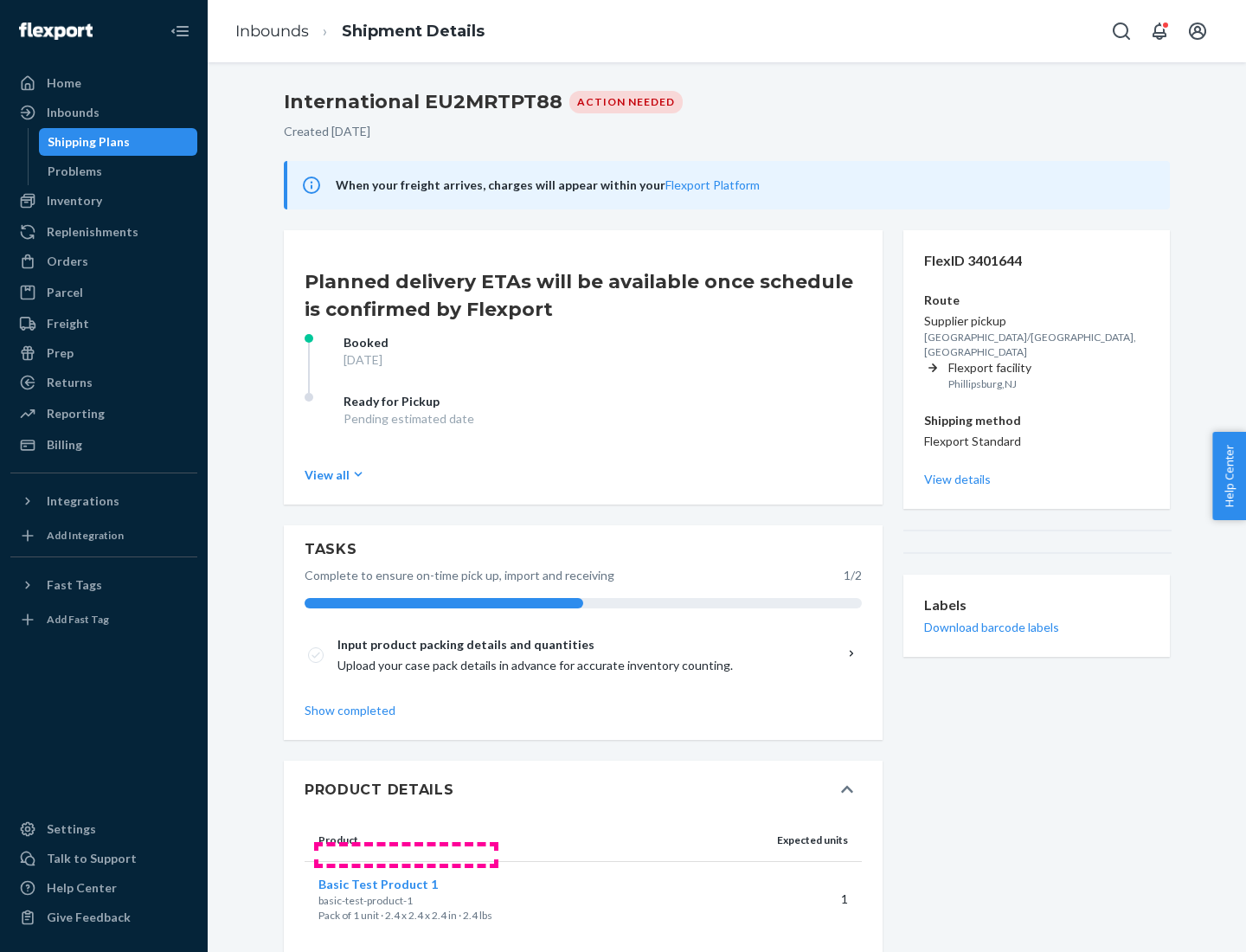
scroll to position [29, 0]
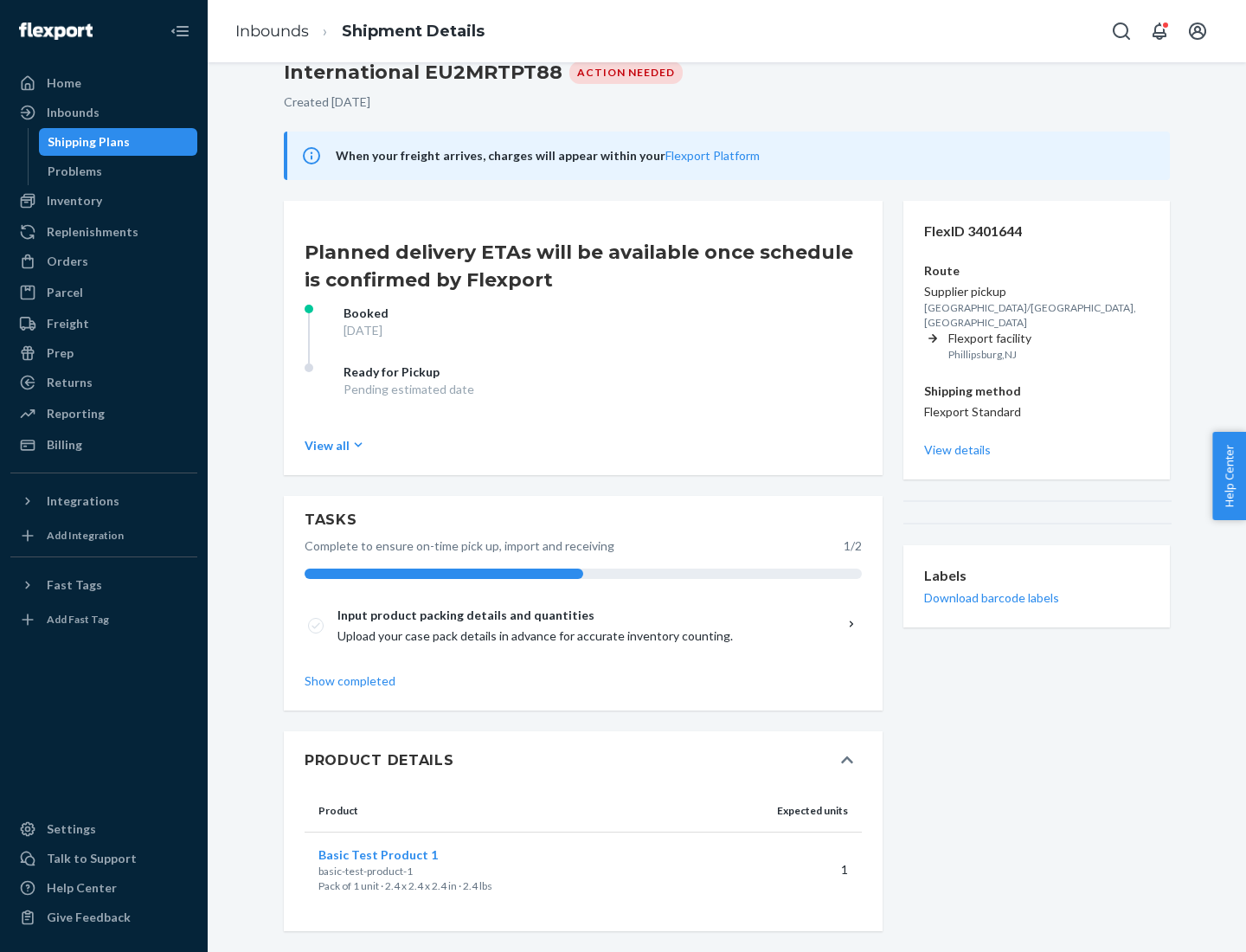
click at [406, 854] on span "Basic Test Product 1" at bounding box center [379, 855] width 120 height 15
